Goal: Navigation & Orientation: Find specific page/section

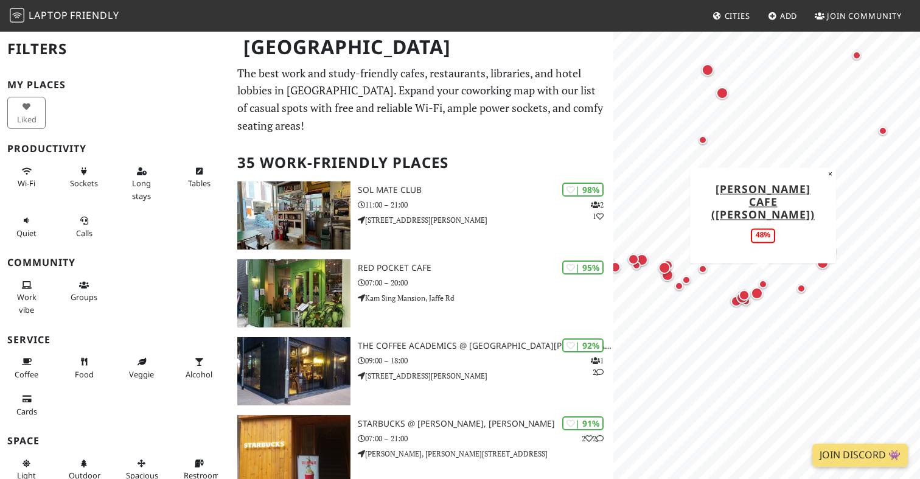
click at [763, 282] on div "Map marker" at bounding box center [762, 284] width 9 height 9
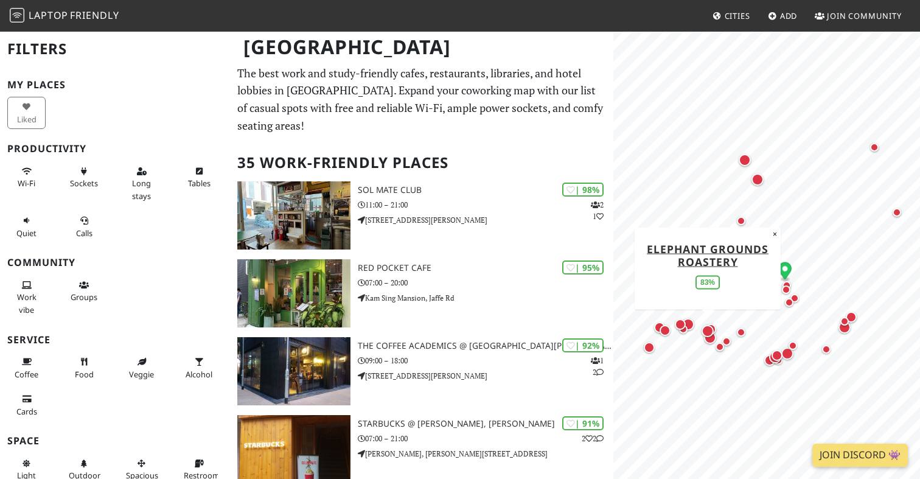
click at [707, 327] on div "Map marker" at bounding box center [707, 331] width 12 height 12
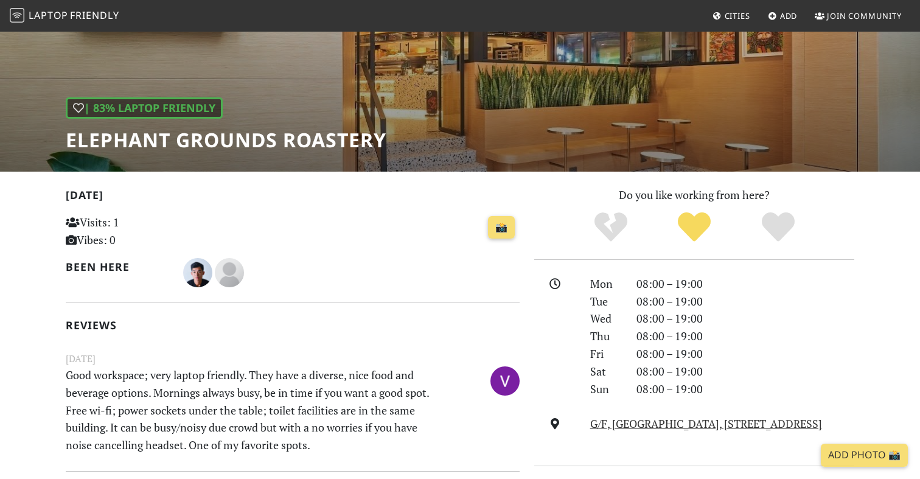
scroll to position [273, 0]
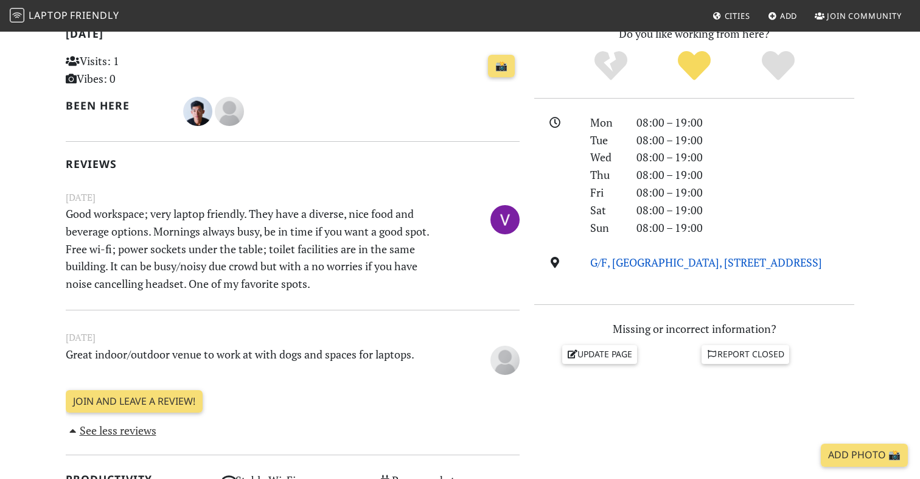
click at [791, 262] on link "G/F, Hollywood Centre, 233 Hollywood Rd, Hong Kong" at bounding box center [706, 262] width 232 height 15
